Goal: Navigation & Orientation: Find specific page/section

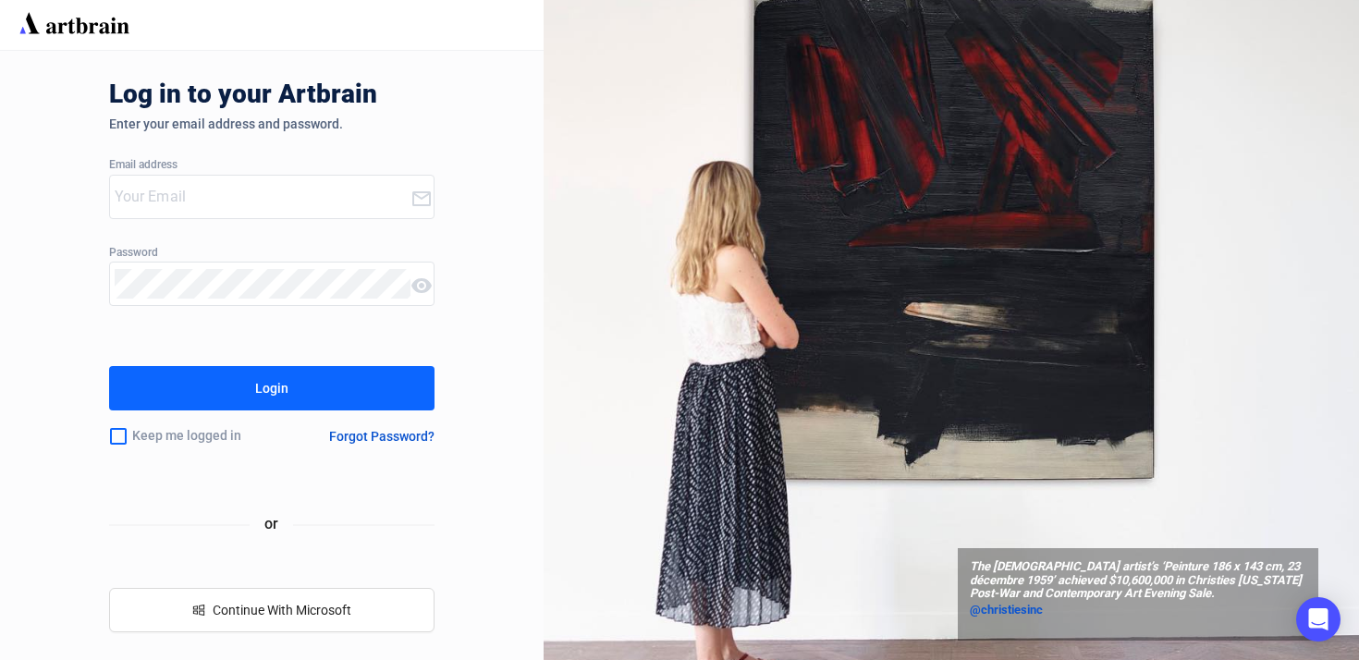
click at [267, 177] on div at bounding box center [260, 197] width 301 height 43
type input "[PERSON_NAME][EMAIL_ADDRESS][DOMAIN_NAME]"
click at [159, 436] on div "Keep me logged in" at bounding box center [198, 436] width 179 height 39
click at [117, 438] on input "checkbox" at bounding box center [118, 436] width 18 height 39
checkbox input "true"
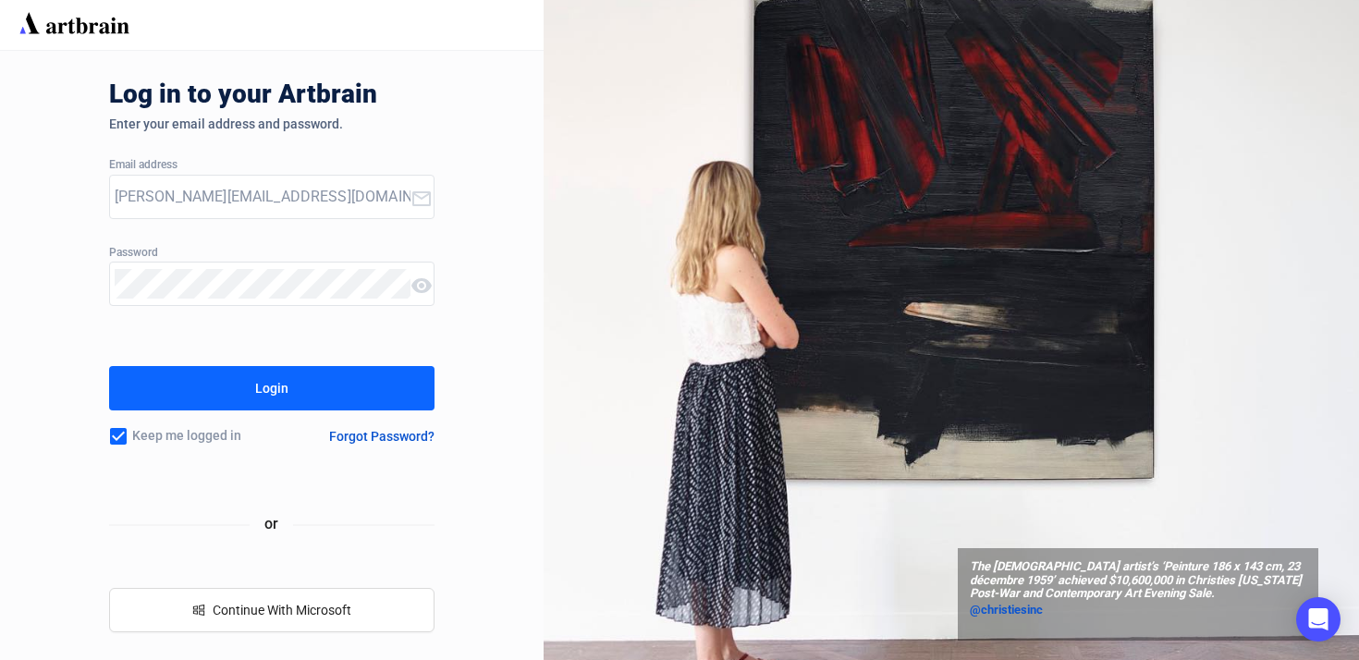
click at [260, 387] on div "Login" at bounding box center [271, 389] width 33 height 30
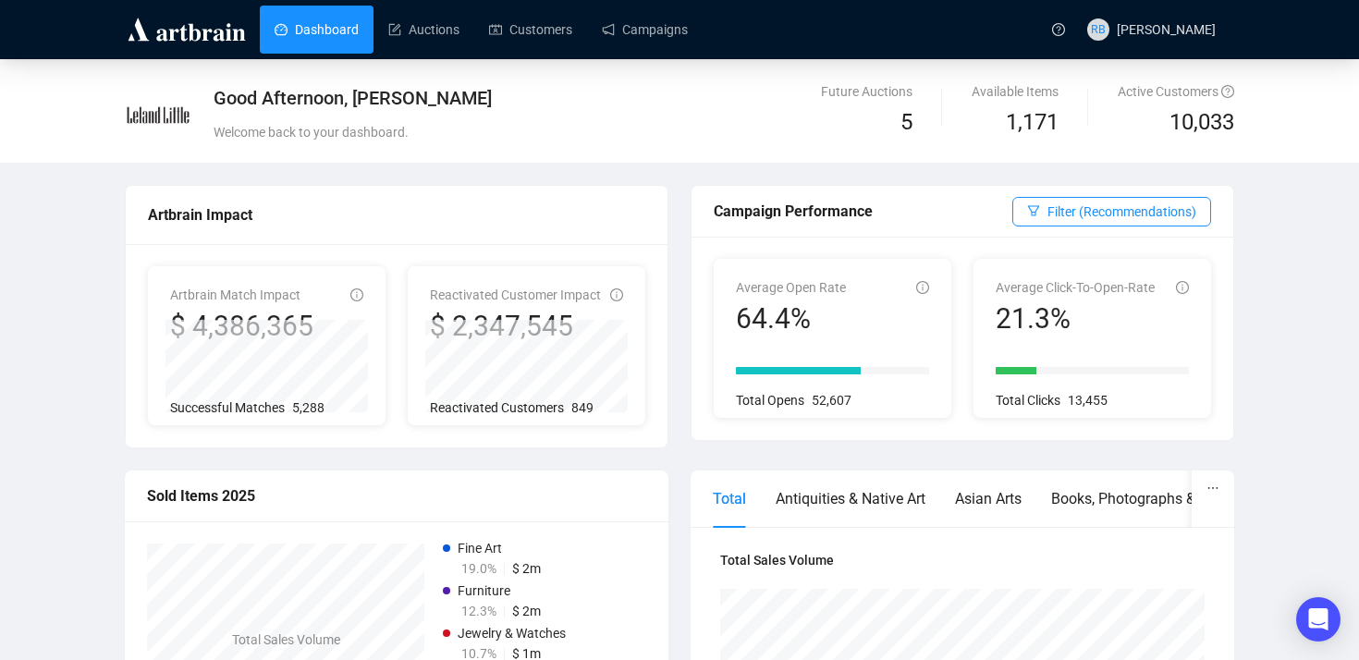
click at [1234, 332] on div "Campaign Performance Filter (Recommendations) Average Open Rate 64.4% Total Ope…" at bounding box center [963, 313] width 544 height 256
click at [672, 111] on div "Good Afternoon, [PERSON_NAME] Welcome back to your dashboard." at bounding box center [537, 118] width 646 height 67
click at [612, 128] on div "Welcome back to your dashboard." at bounding box center [537, 132] width 646 height 20
click at [672, 120] on div "Good Afternoon, [PERSON_NAME] Welcome back to your dashboard." at bounding box center [537, 118] width 646 height 67
